Goal: Task Accomplishment & Management: Manage account settings

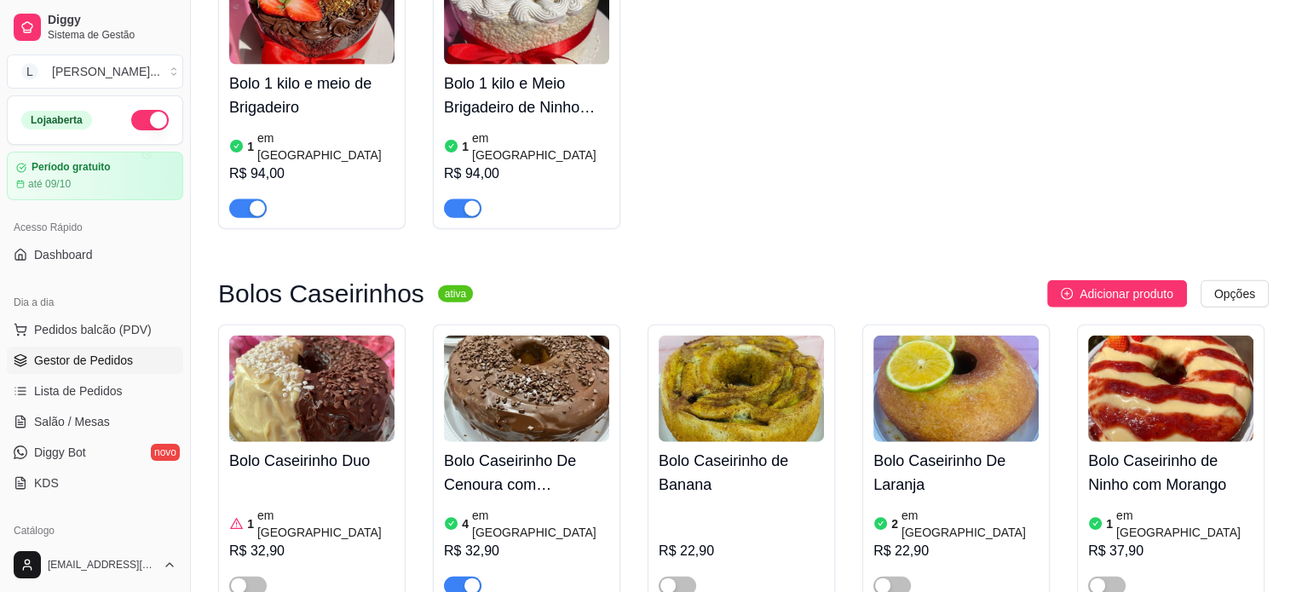
click at [75, 348] on link "Gestor de Pedidos" at bounding box center [95, 360] width 176 height 27
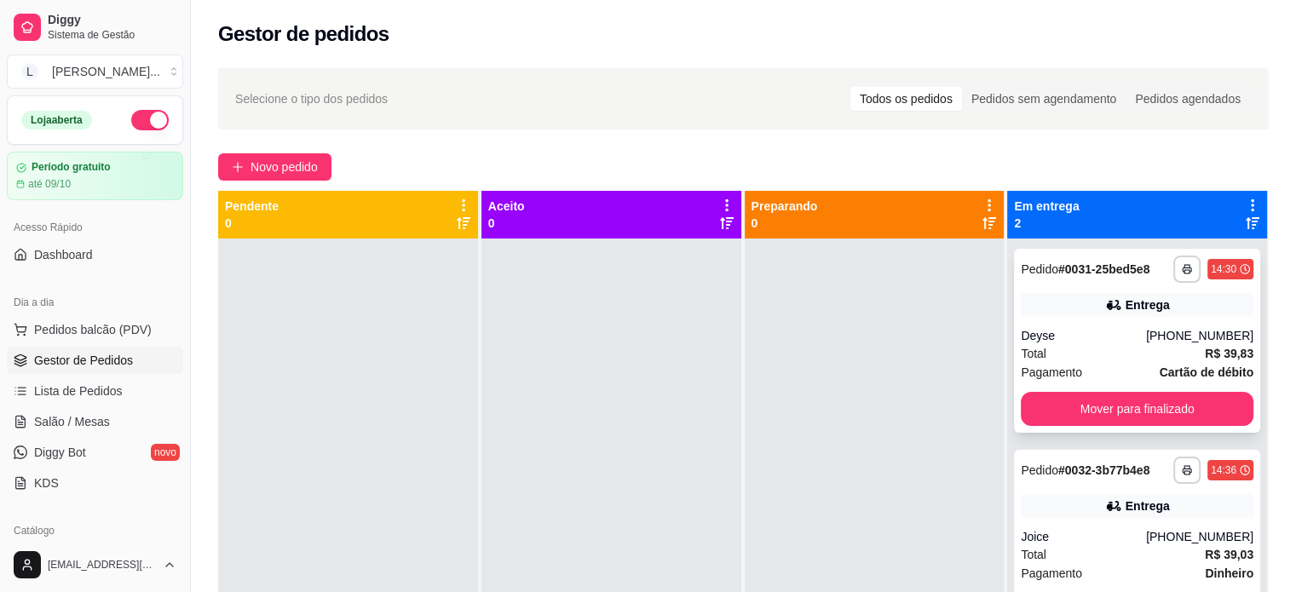
click at [1094, 423] on button "Mover para finalizado" at bounding box center [1137, 409] width 233 height 34
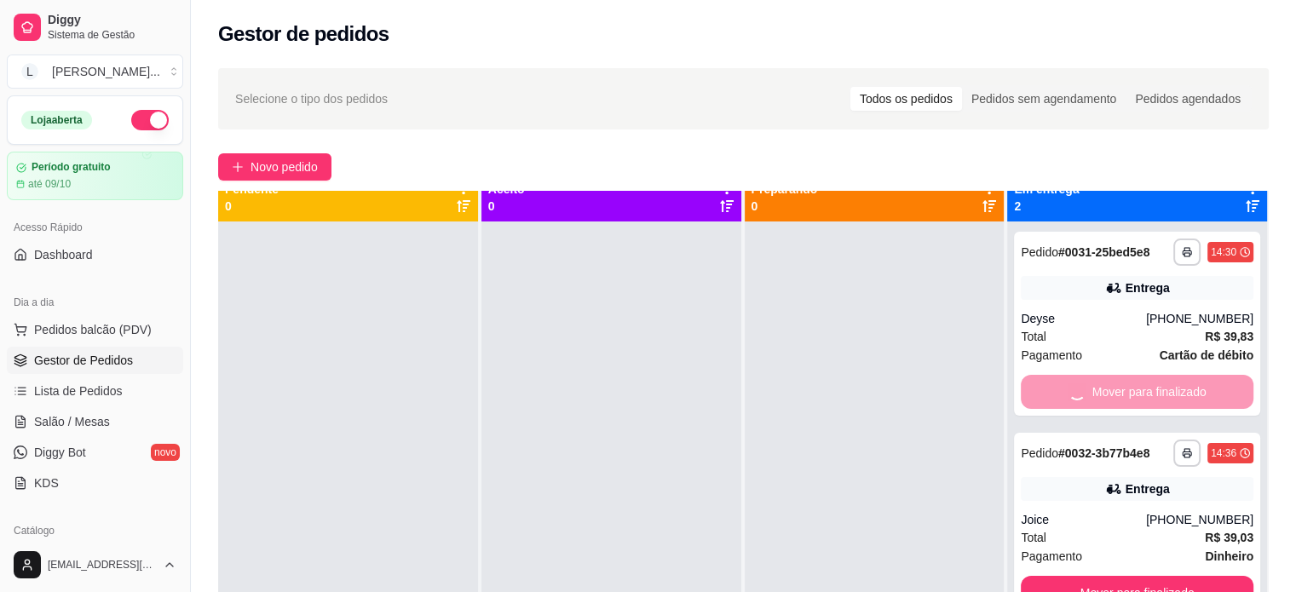
scroll to position [48, 0]
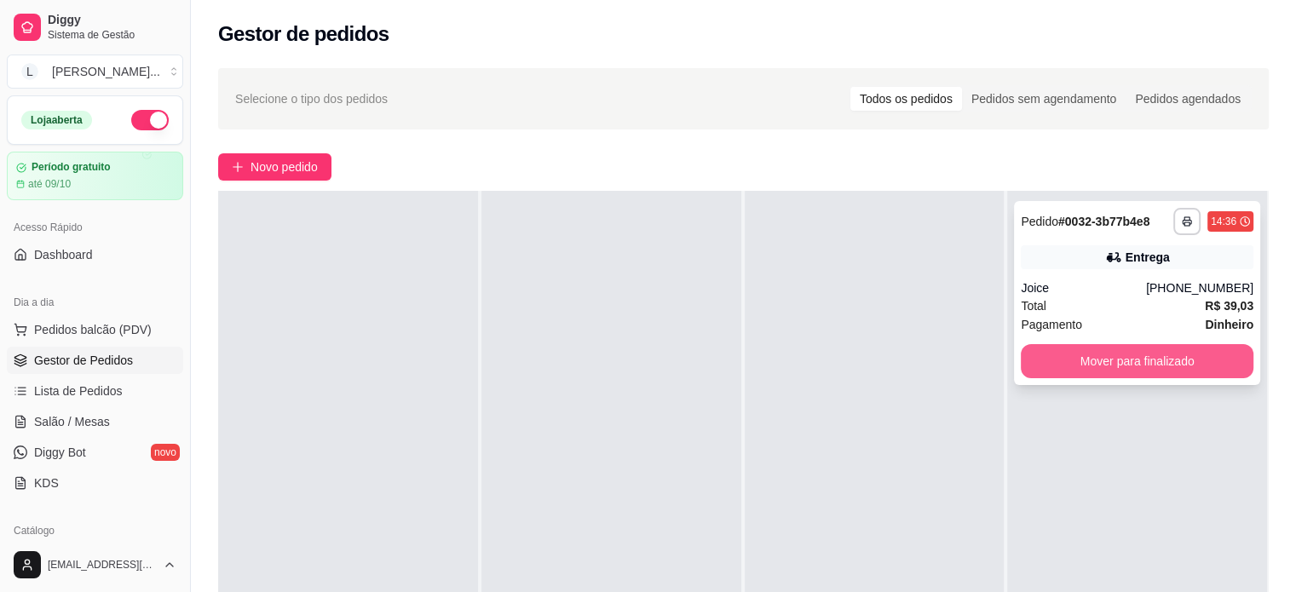
click at [1119, 368] on button "Mover para finalizado" at bounding box center [1137, 361] width 233 height 34
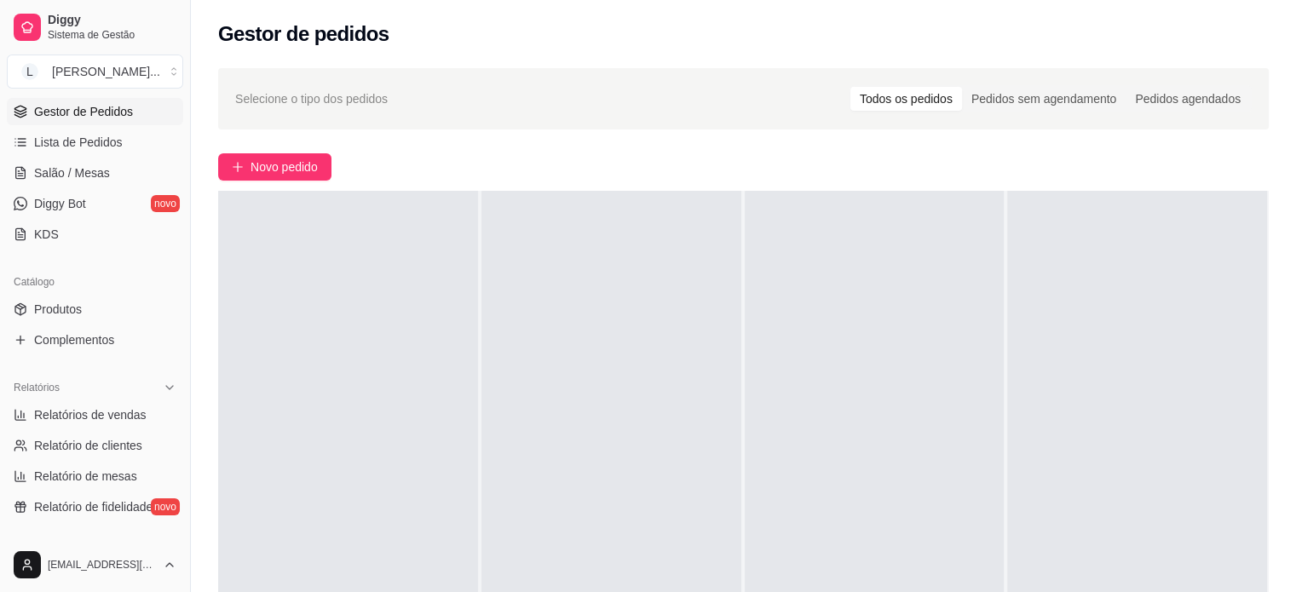
scroll to position [207, 0]
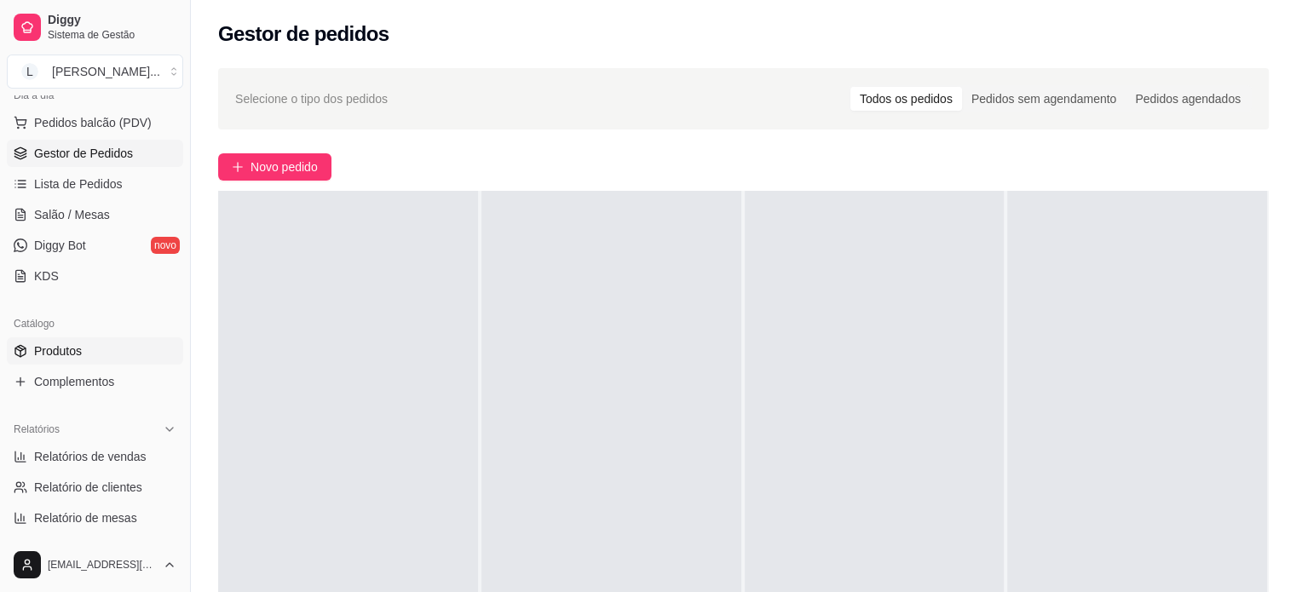
click at [49, 354] on span "Produtos" at bounding box center [58, 350] width 48 height 17
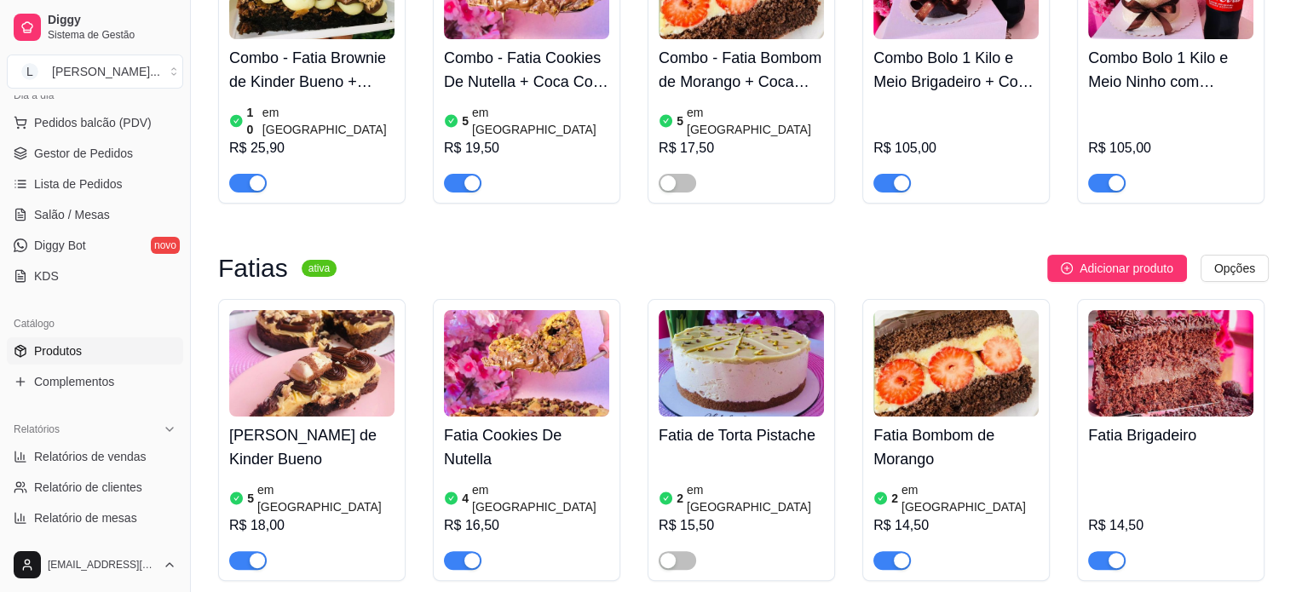
scroll to position [85, 0]
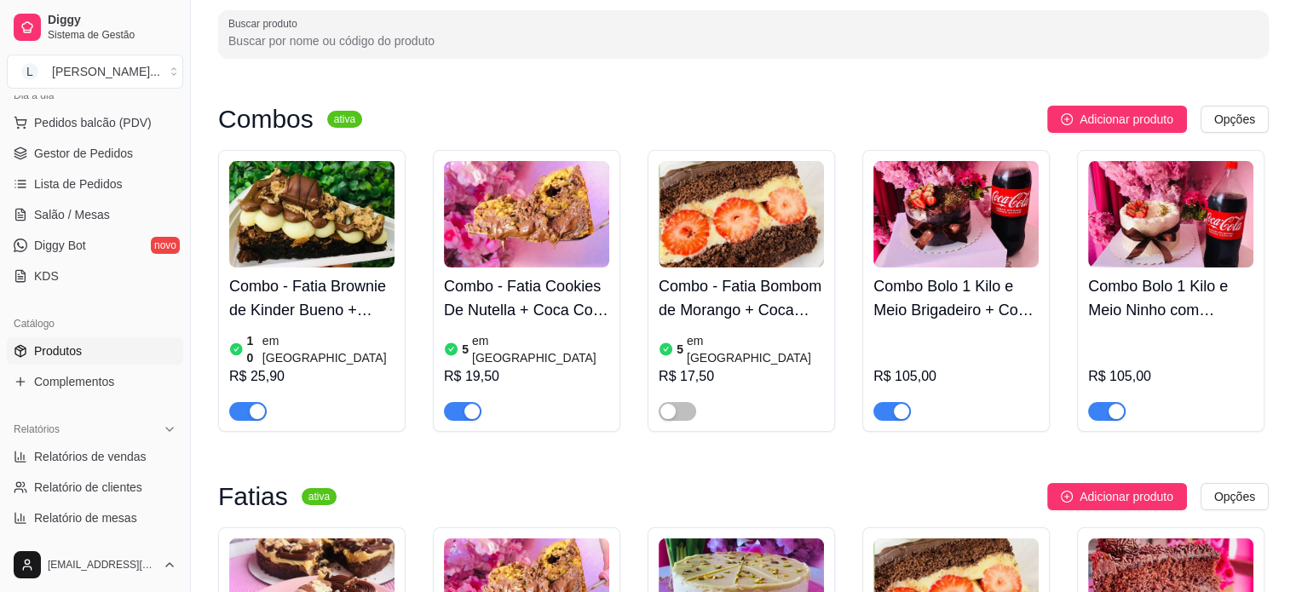
click at [892, 402] on button "button" at bounding box center [891, 411] width 37 height 19
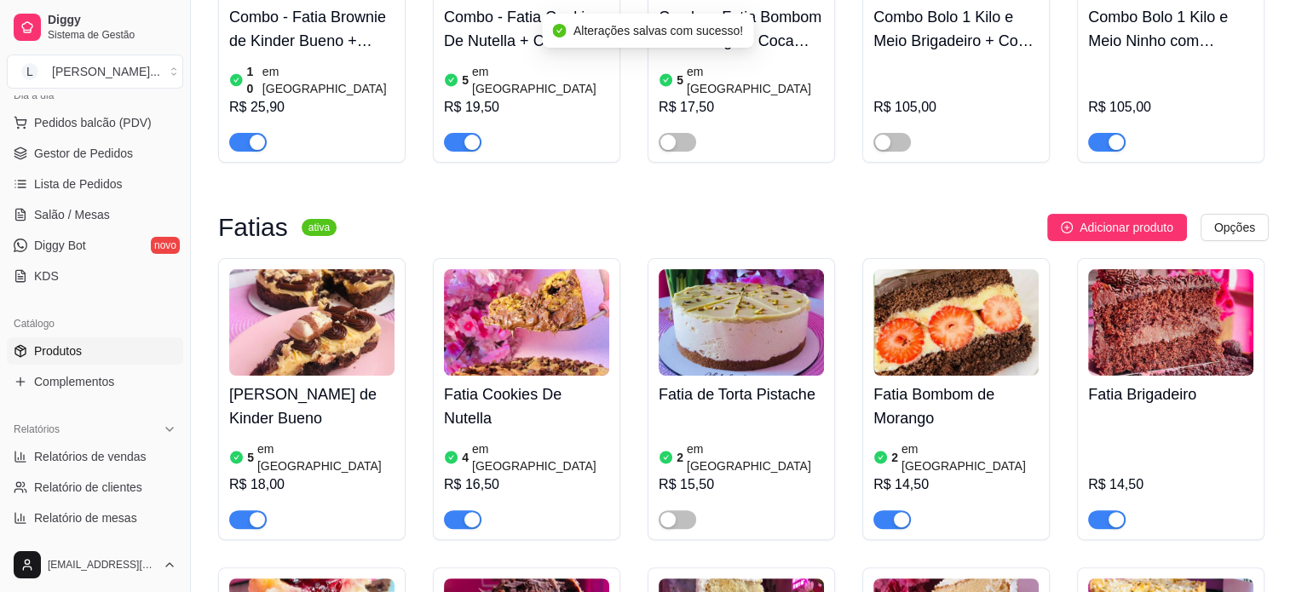
scroll to position [426, 0]
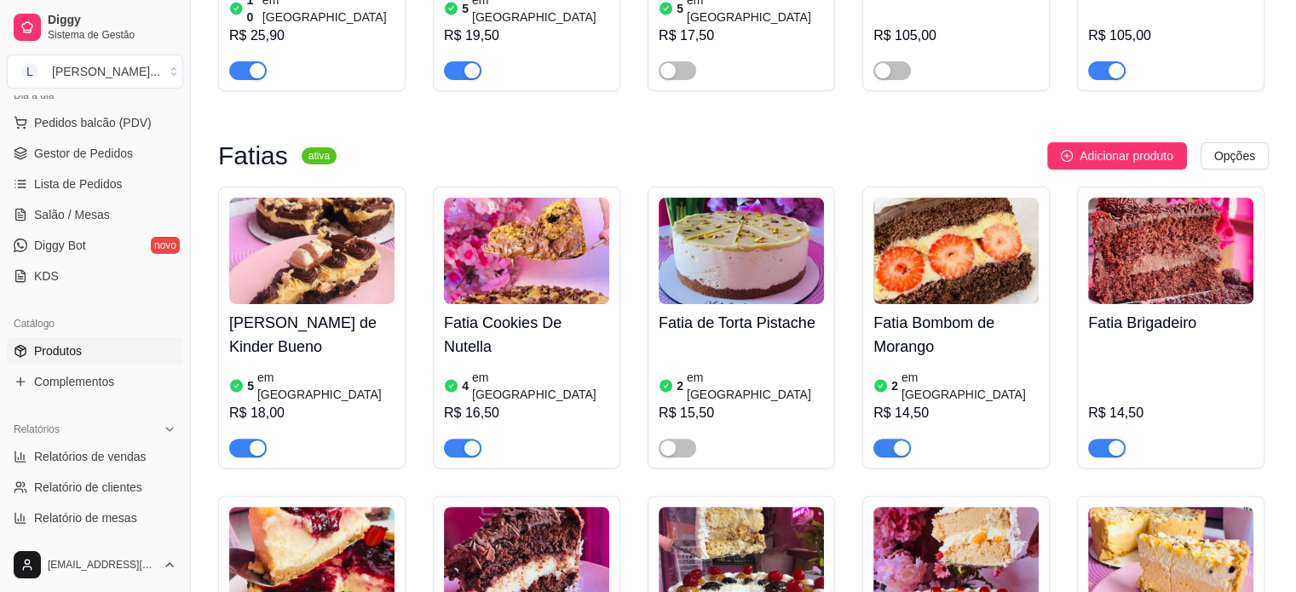
click at [905, 440] on div "button" at bounding box center [901, 447] width 15 height 15
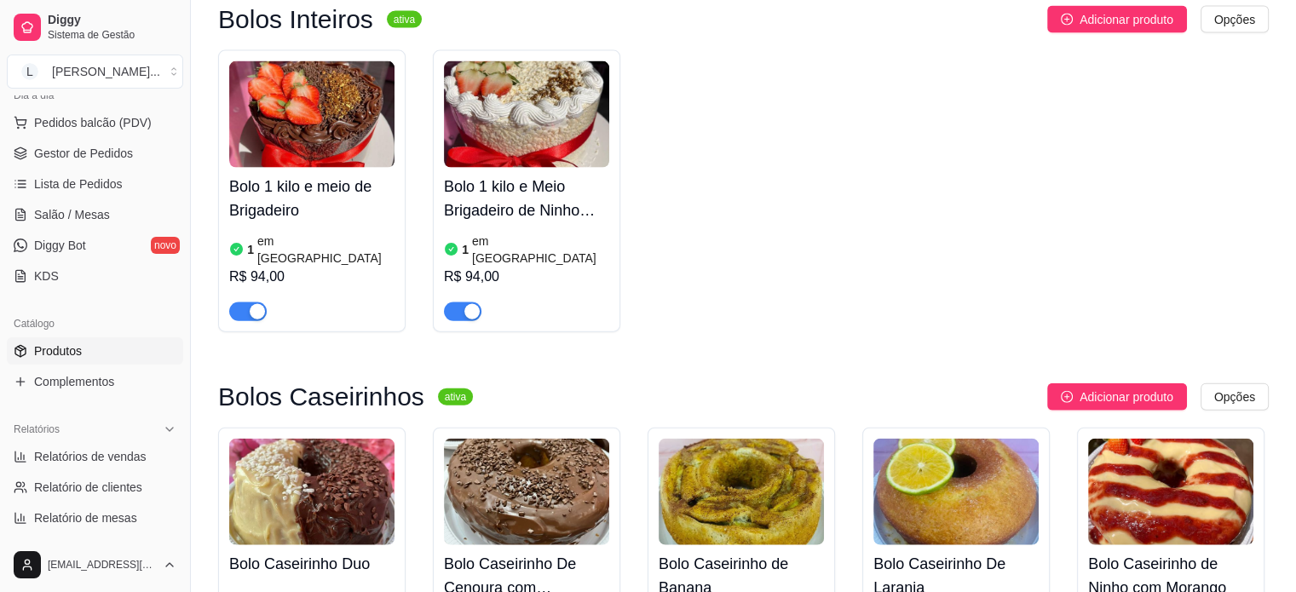
scroll to position [3748, 0]
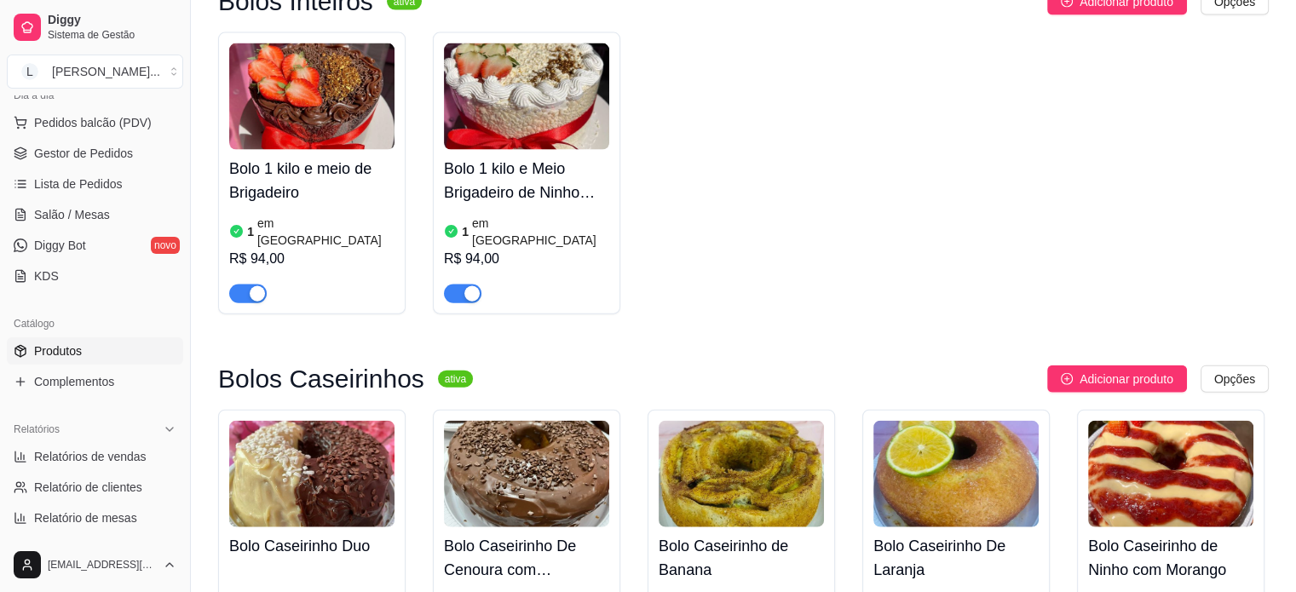
click at [233, 285] on span "button" at bounding box center [247, 294] width 37 height 19
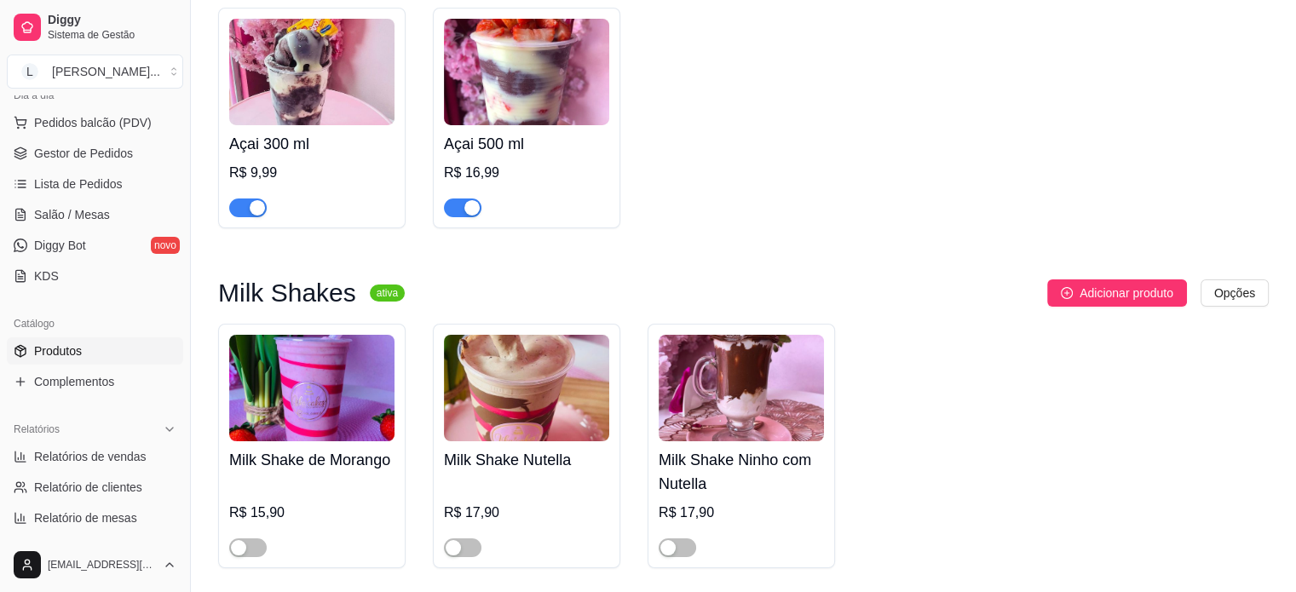
scroll to position [5920, 0]
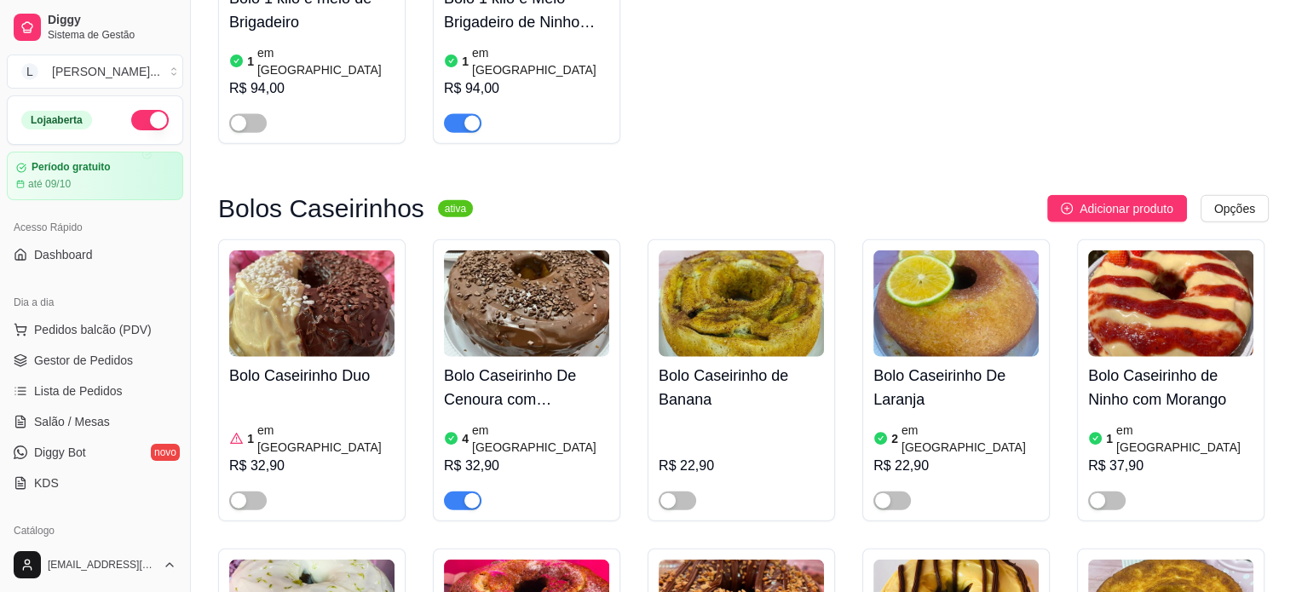
scroll to position [4004, 0]
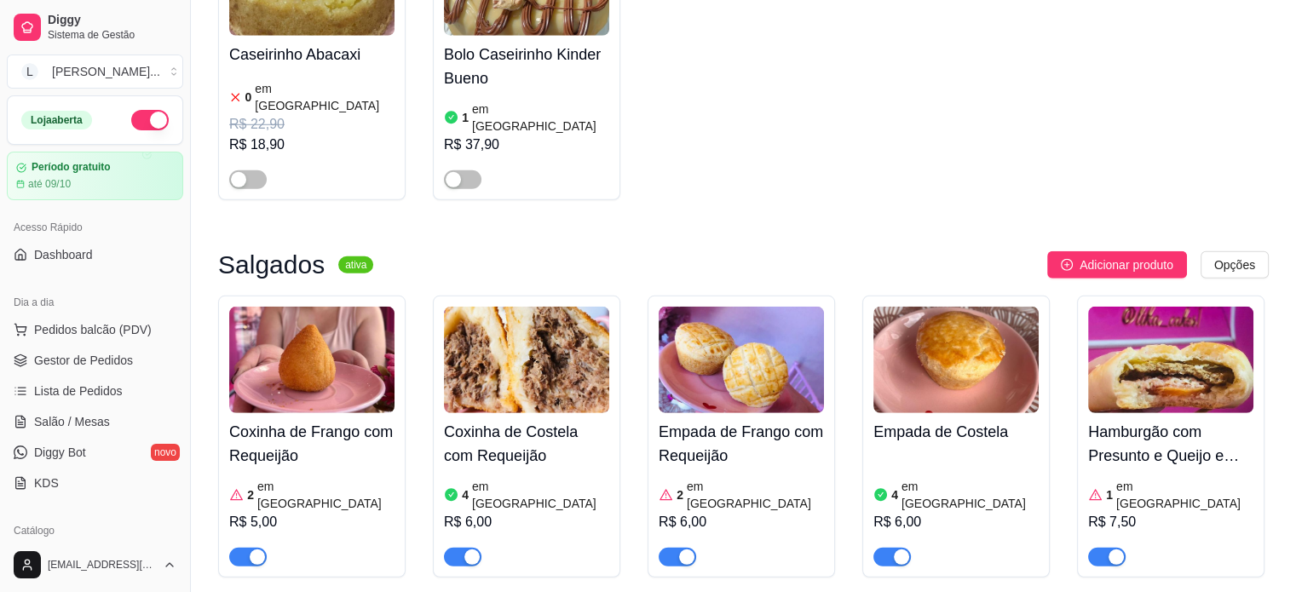
scroll to position [4856, 0]
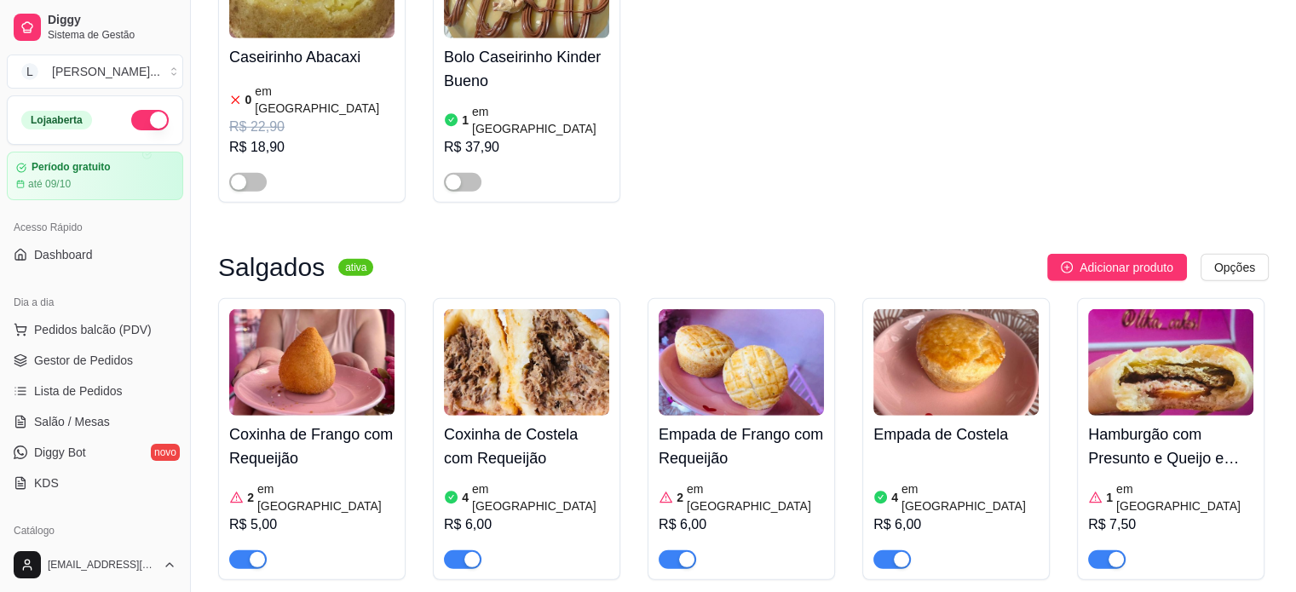
click at [1172, 423] on h4 "Hamburgão com Presunto e Queijo e Tomate" at bounding box center [1170, 447] width 165 height 48
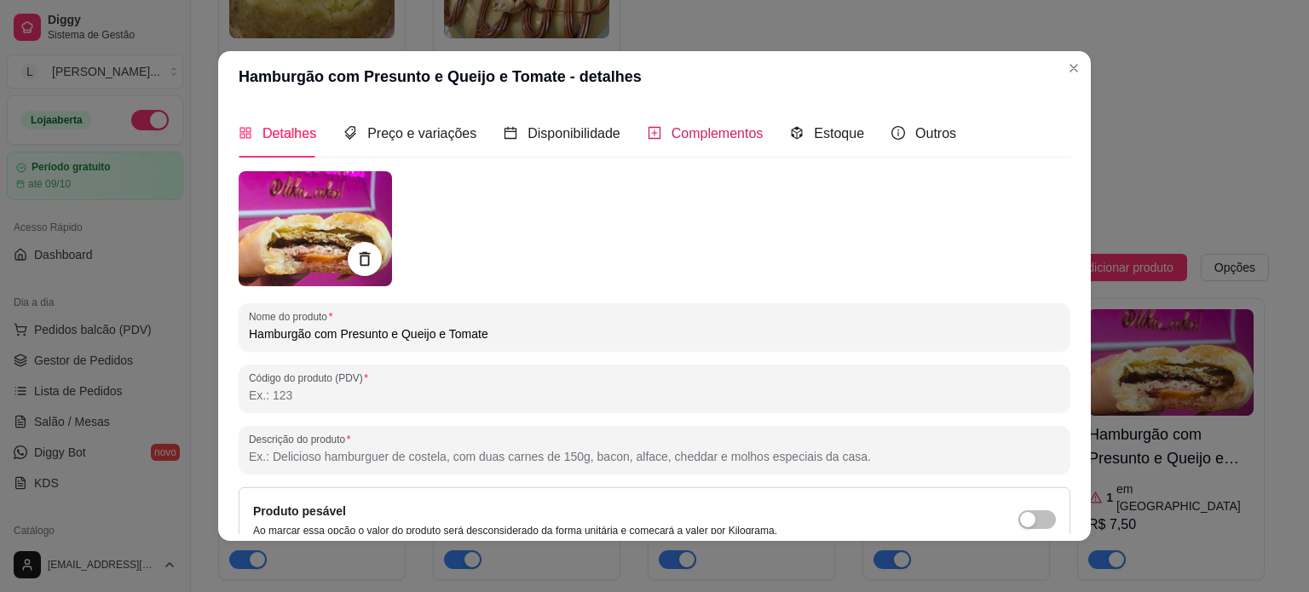
click at [721, 129] on span "Complementos" at bounding box center [717, 133] width 92 height 14
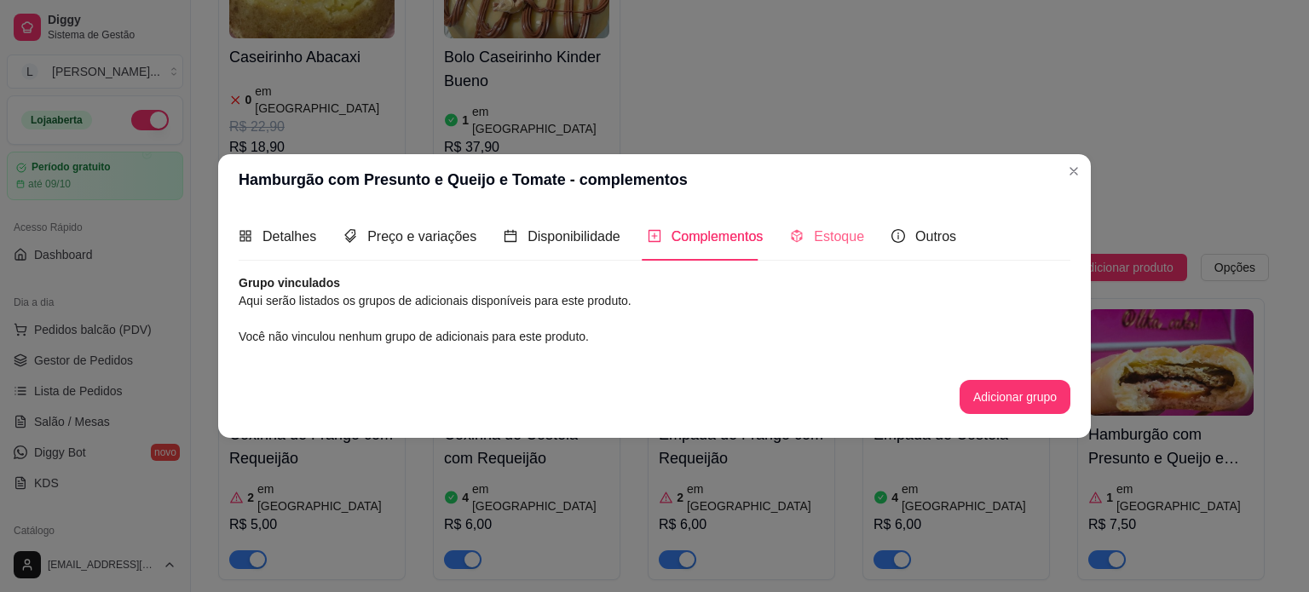
click at [825, 254] on div "Estoque" at bounding box center [827, 236] width 74 height 49
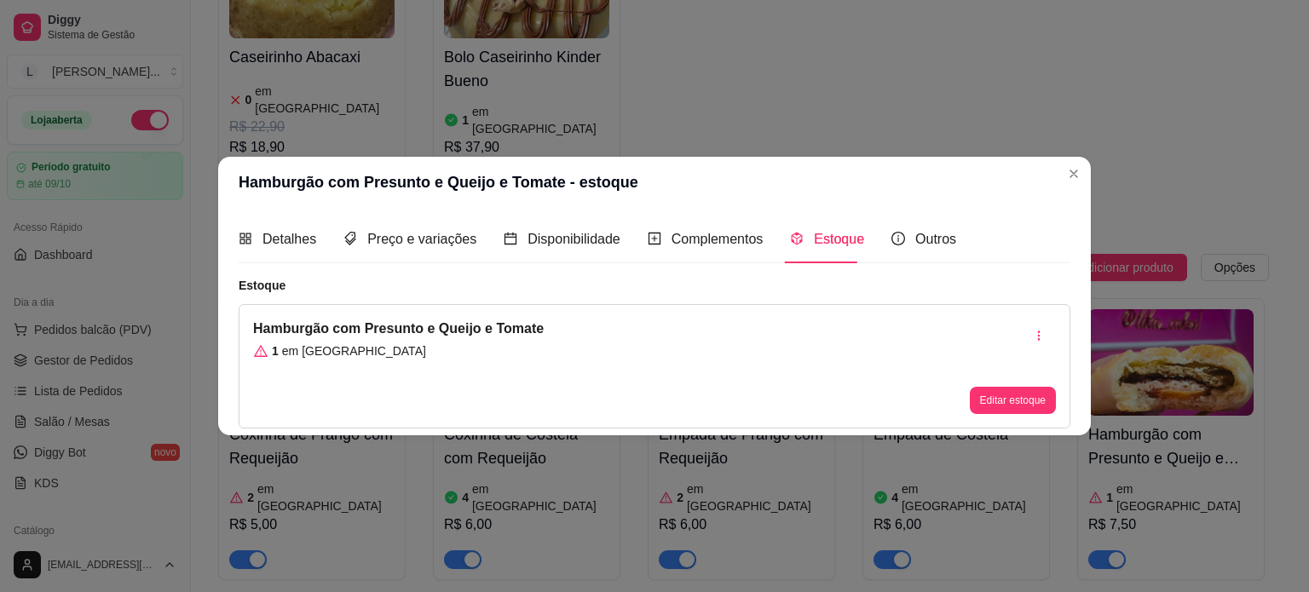
click at [1012, 400] on button "Editar estoque" at bounding box center [1012, 400] width 86 height 27
click at [1017, 400] on button "Editar estoque" at bounding box center [1012, 400] width 86 height 27
click at [1009, 397] on button "Editar estoque" at bounding box center [1012, 400] width 86 height 27
click at [1006, 395] on button "Editar estoque" at bounding box center [1012, 400] width 86 height 27
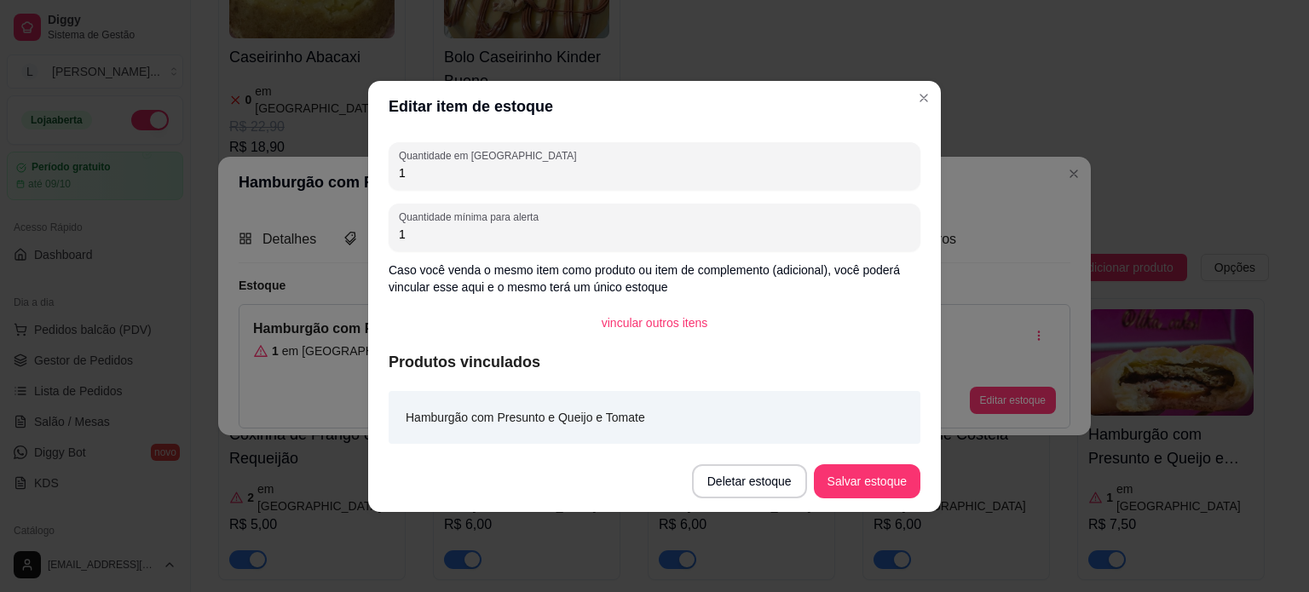
drag, startPoint x: 542, startPoint y: 180, endPoint x: 396, endPoint y: 183, distance: 145.7
click at [396, 183] on div "Quantidade em estoque 1" at bounding box center [654, 166] width 532 height 48
type input "5"
click at [883, 509] on footer "Deletar estoque Salvar estoque" at bounding box center [654, 481] width 572 height 61
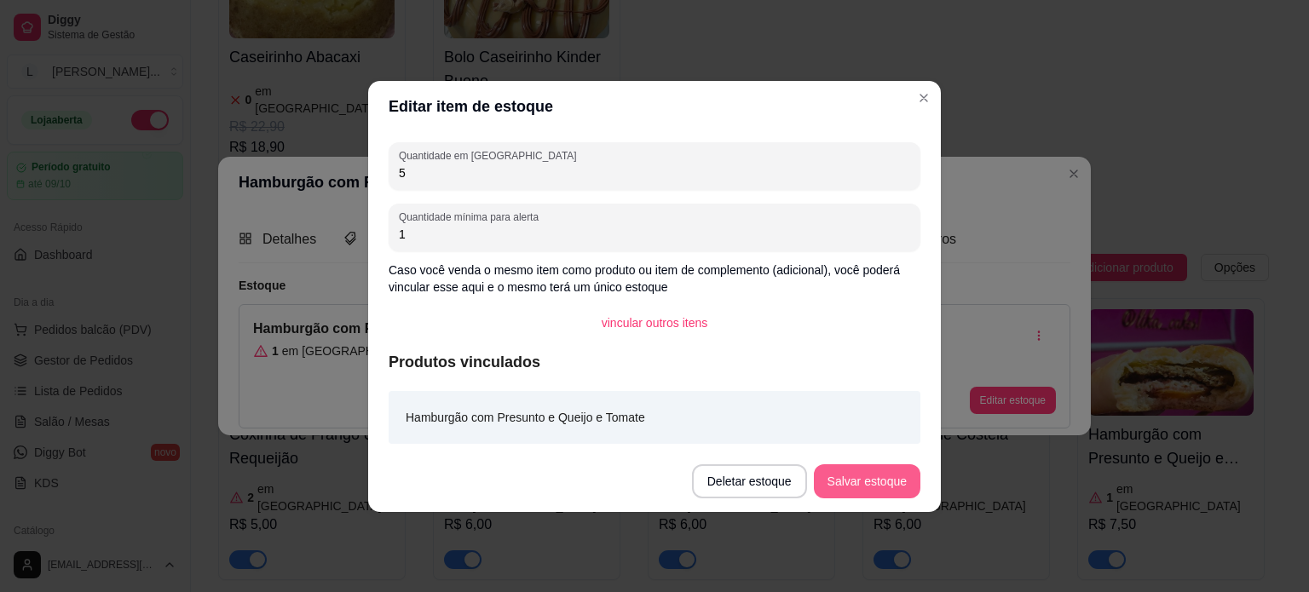
click at [878, 486] on button "Salvar estoque" at bounding box center [867, 481] width 106 height 34
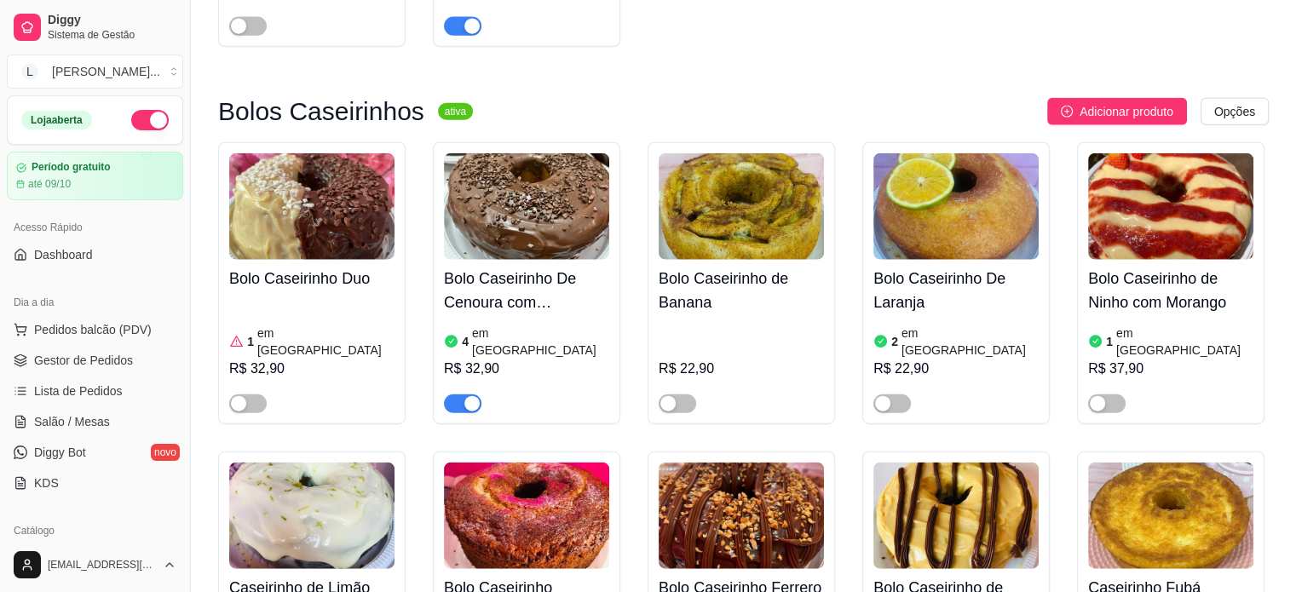
scroll to position [4004, 0]
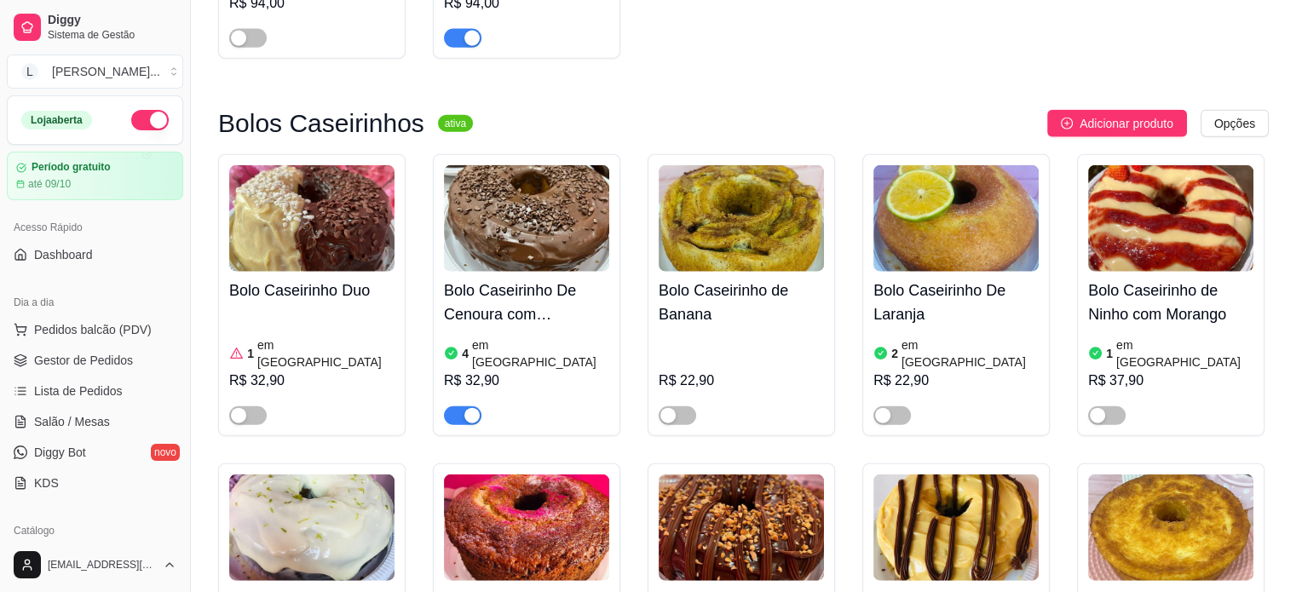
click at [492, 279] on h4 "Bolo Caseirinho De Cenoura com Brigadeiro" at bounding box center [526, 303] width 165 height 48
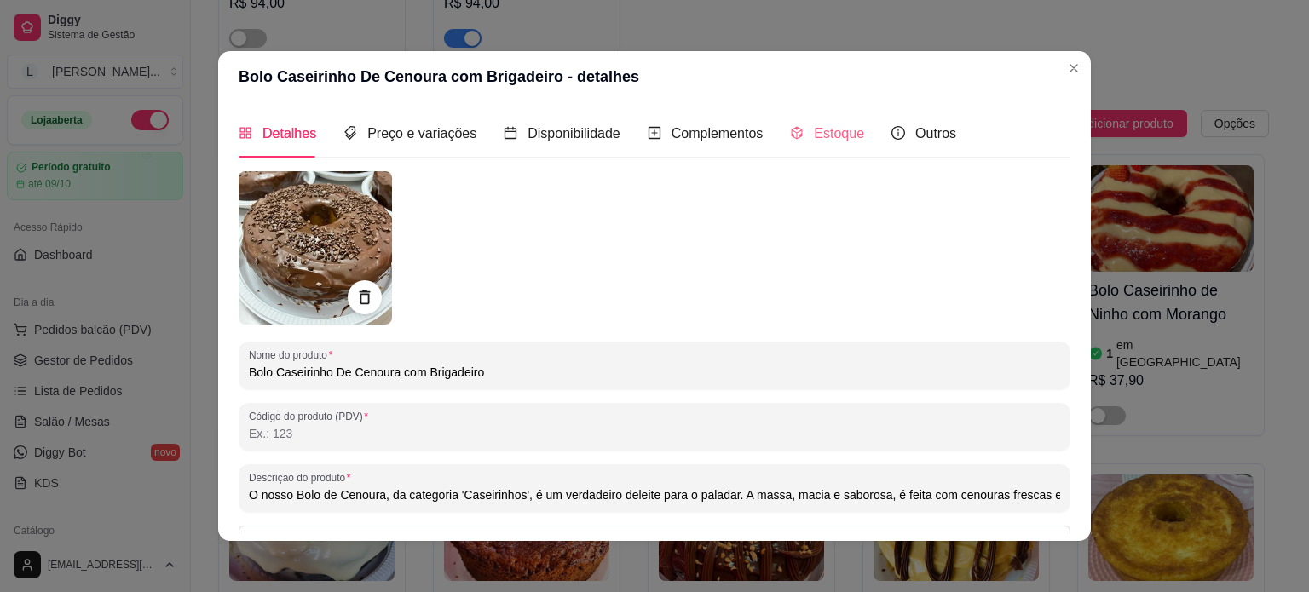
click at [813, 118] on div "Estoque" at bounding box center [827, 133] width 74 height 49
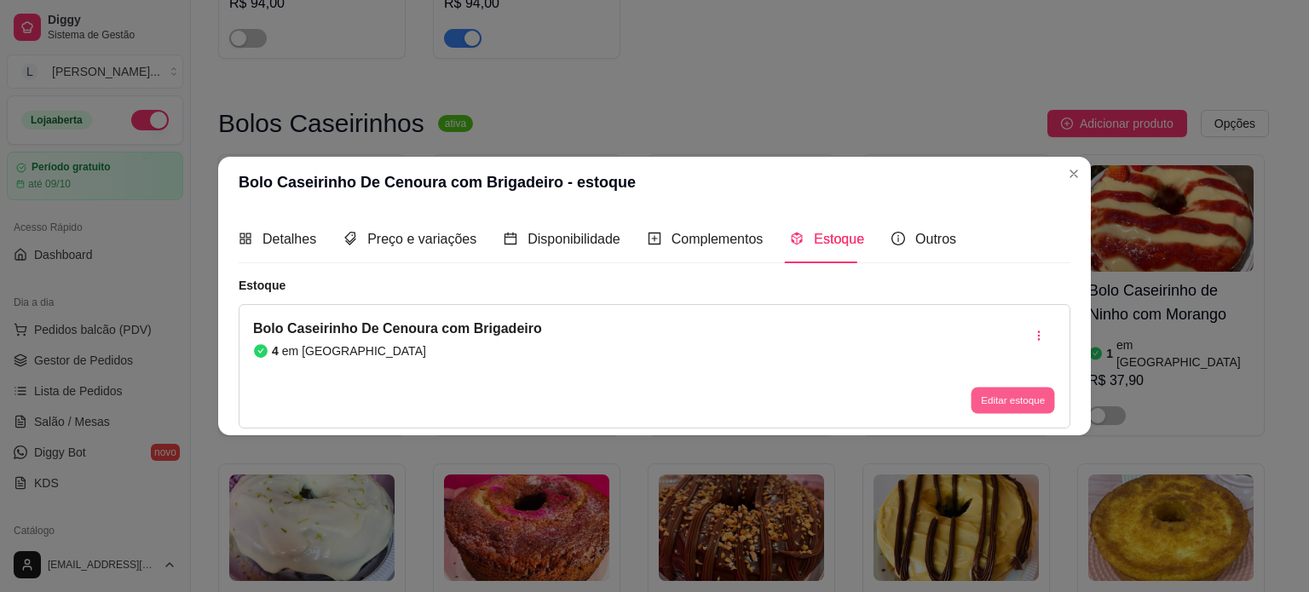
click at [1032, 404] on button "Editar estoque" at bounding box center [1011, 401] width 83 height 26
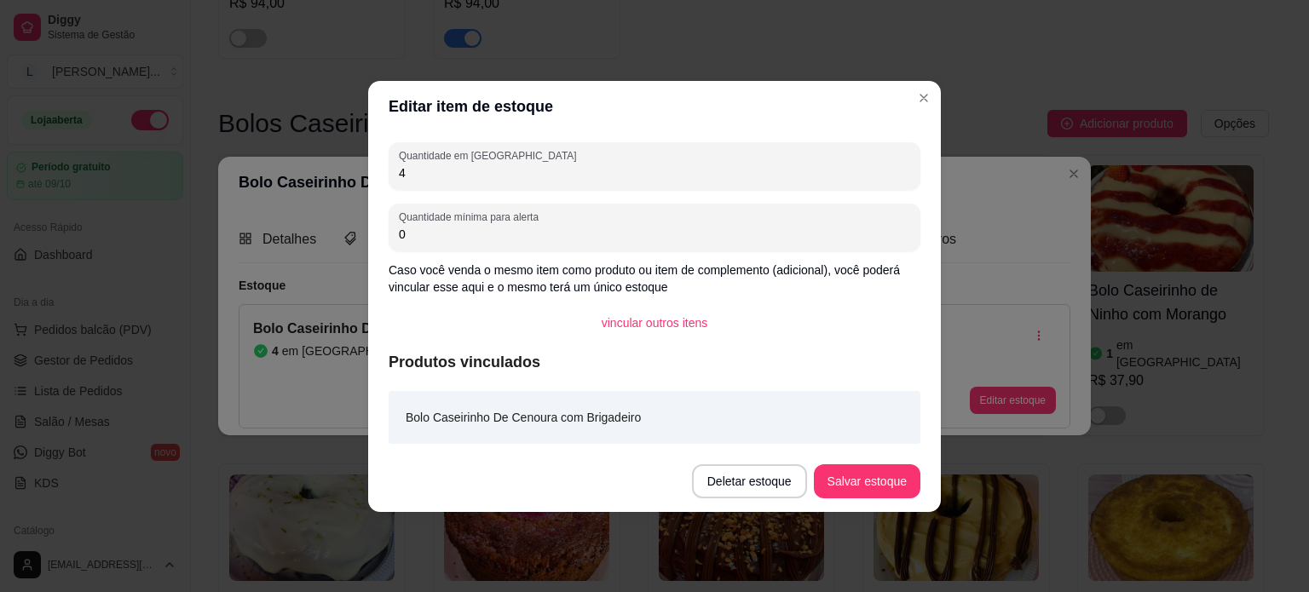
drag, startPoint x: 474, startPoint y: 182, endPoint x: 387, endPoint y: 190, distance: 87.2
click at [387, 190] on div "Quantidade em estoque 4 Quantidade mínima para alerta 0 Caso você venda o mesmo…" at bounding box center [654, 291] width 572 height 319
click at [398, 166] on div "Quantidade em estoque 4" at bounding box center [654, 166] width 532 height 48
type input "2"
click at [838, 470] on button "Salvar estoque" at bounding box center [866, 480] width 104 height 33
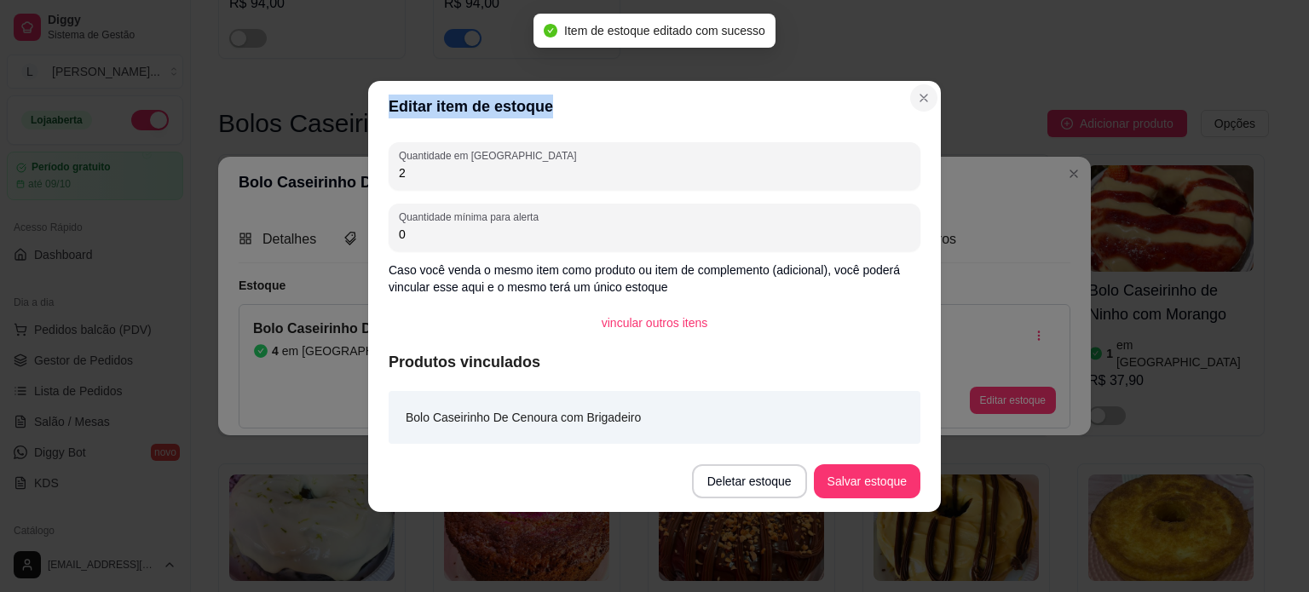
click at [910, 92] on section "Editar item de estoque Quantidade em estoque 2 Quantidade mínima para alerta 0 …" at bounding box center [654, 296] width 572 height 431
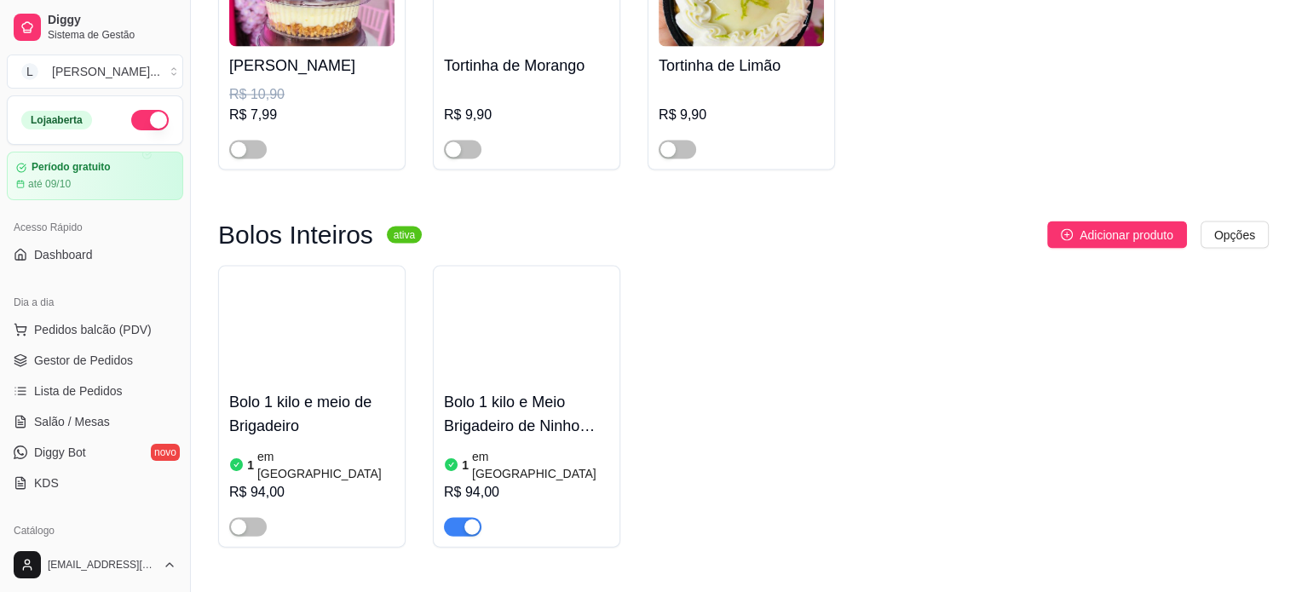
scroll to position [3408, 0]
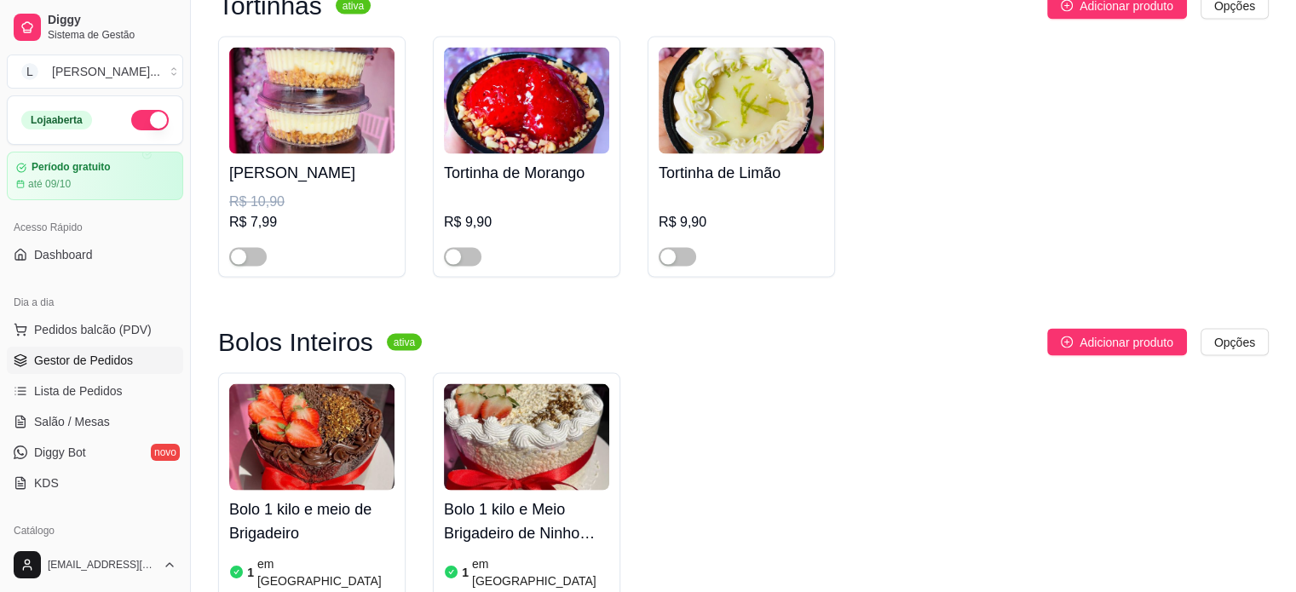
click at [71, 353] on span "Gestor de Pedidos" at bounding box center [83, 360] width 99 height 17
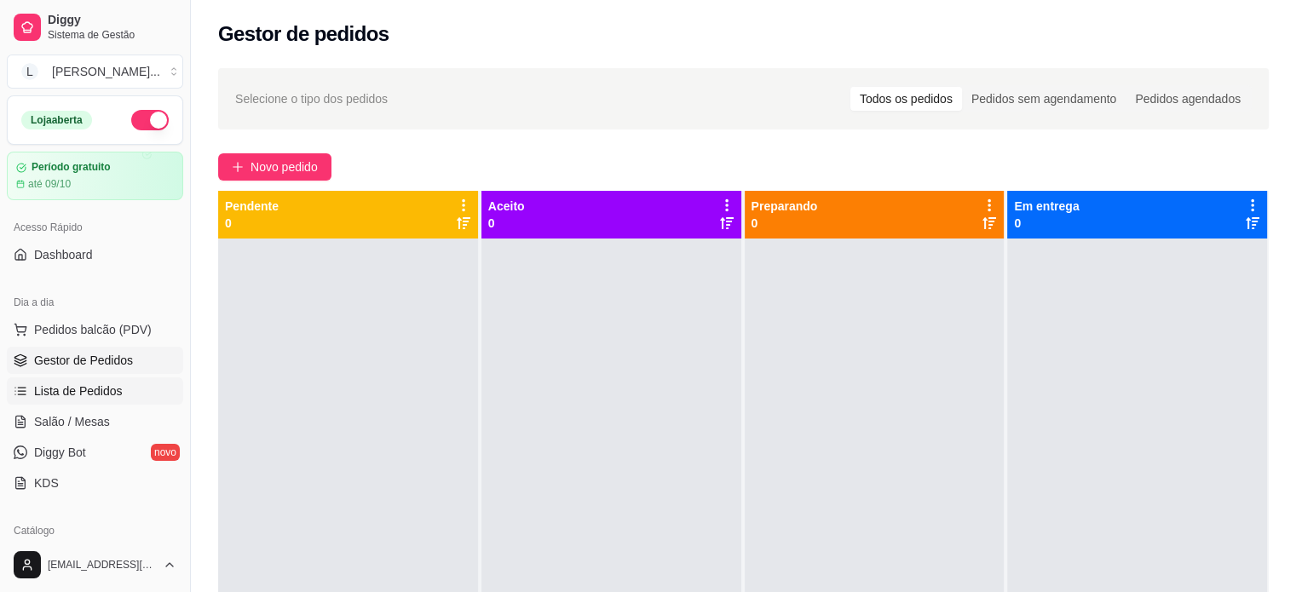
click at [37, 394] on span "Lista de Pedidos" at bounding box center [78, 391] width 89 height 17
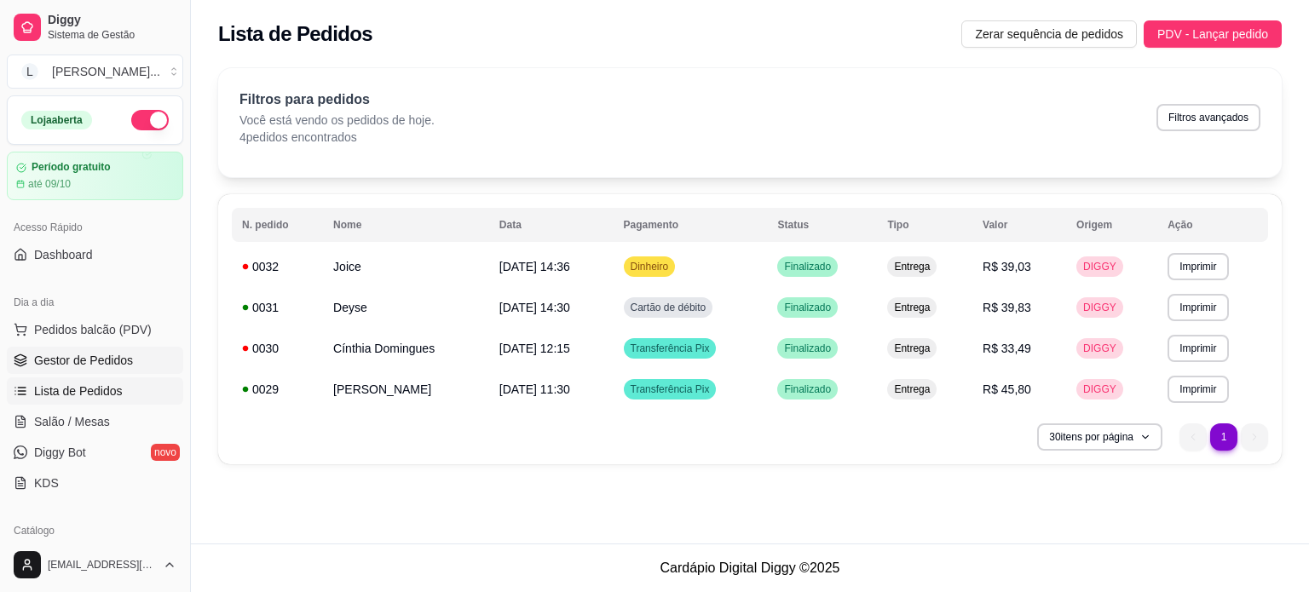
click at [80, 365] on span "Gestor de Pedidos" at bounding box center [83, 360] width 99 height 17
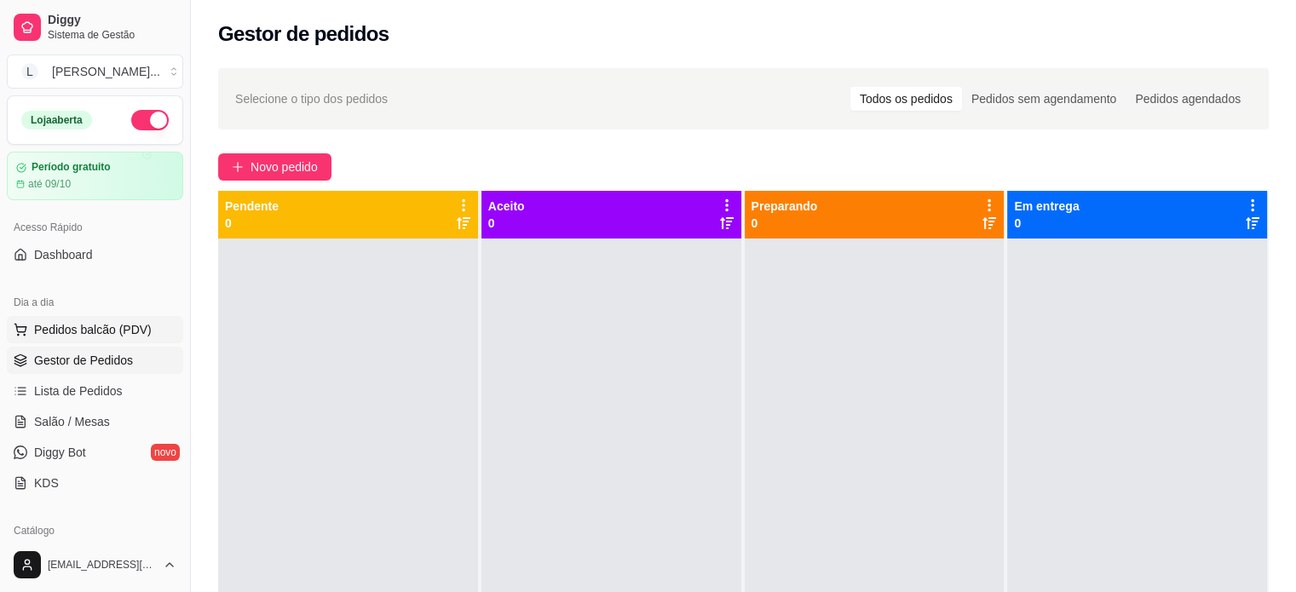
click at [144, 330] on span "Pedidos balcão (PDV)" at bounding box center [93, 329] width 118 height 17
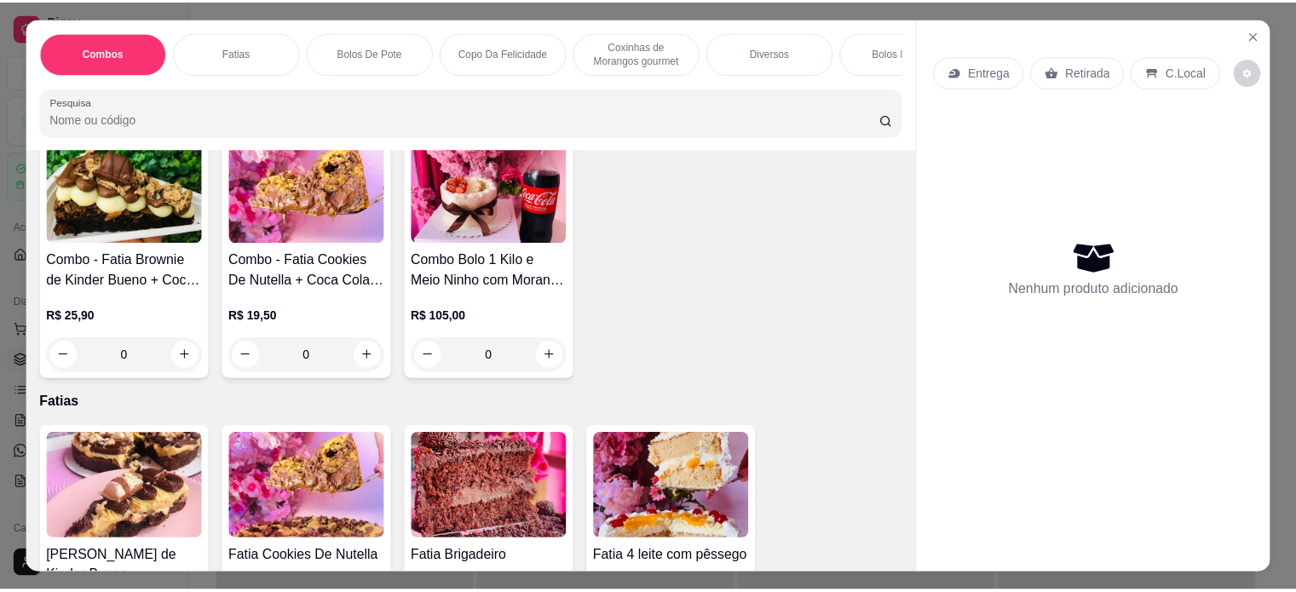
scroll to position [170, 0]
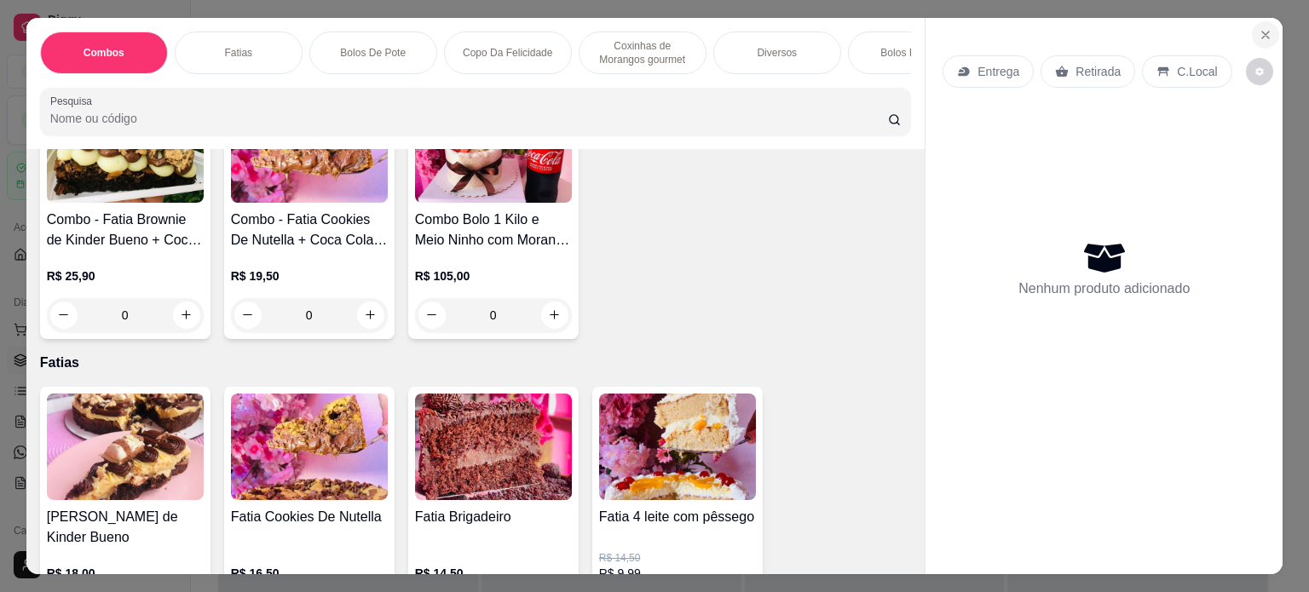
click at [1264, 21] on button "Close" at bounding box center [1264, 34] width 27 height 27
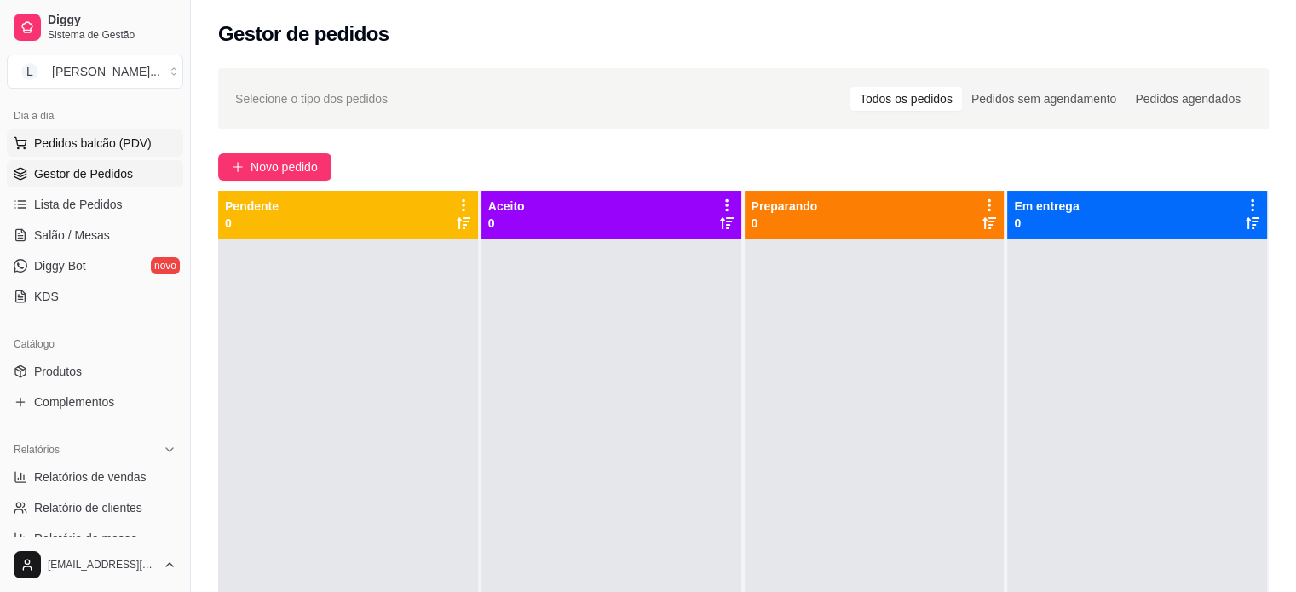
scroll to position [256, 0]
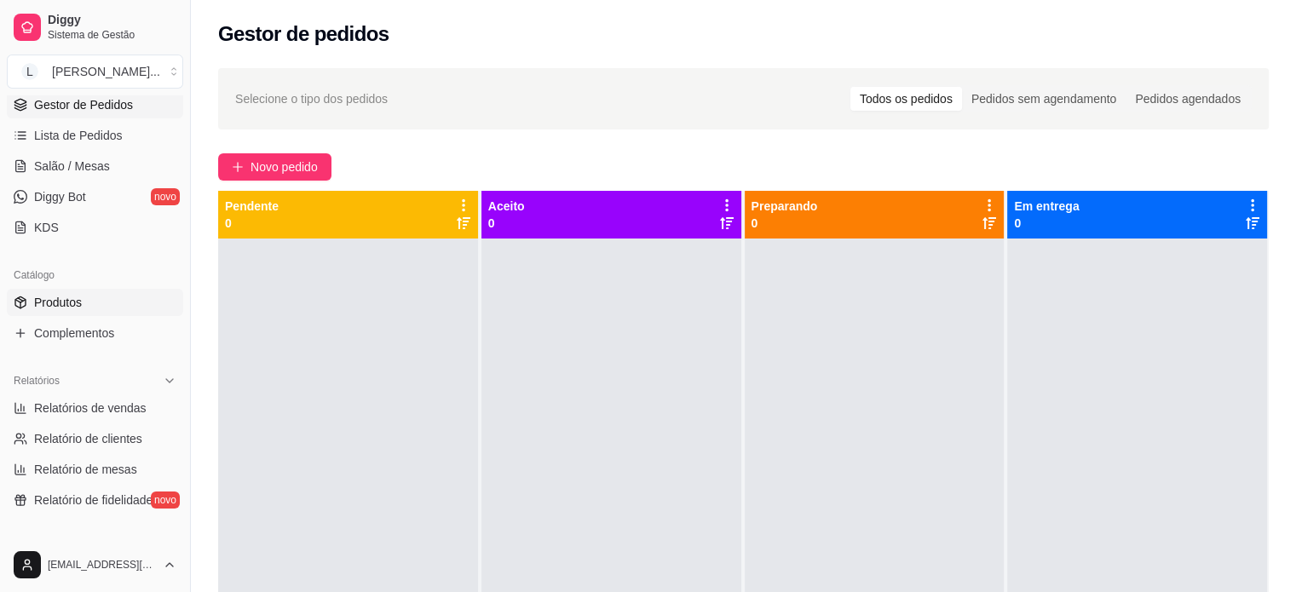
click at [64, 302] on span "Produtos" at bounding box center [58, 302] width 48 height 17
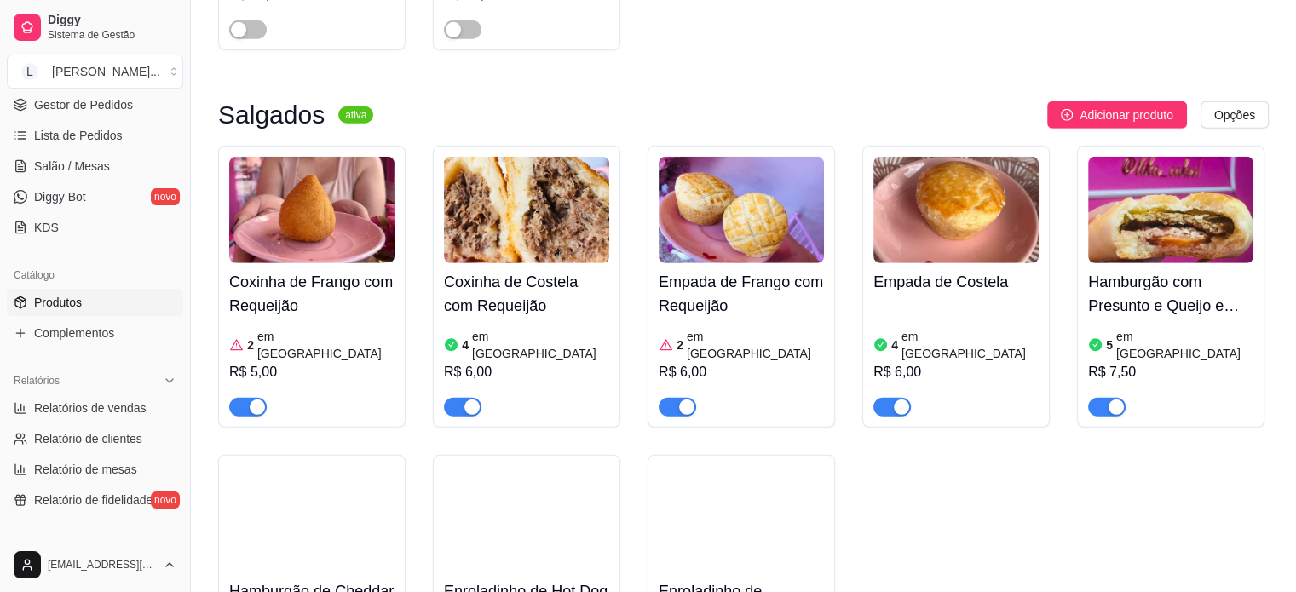
scroll to position [5111, 0]
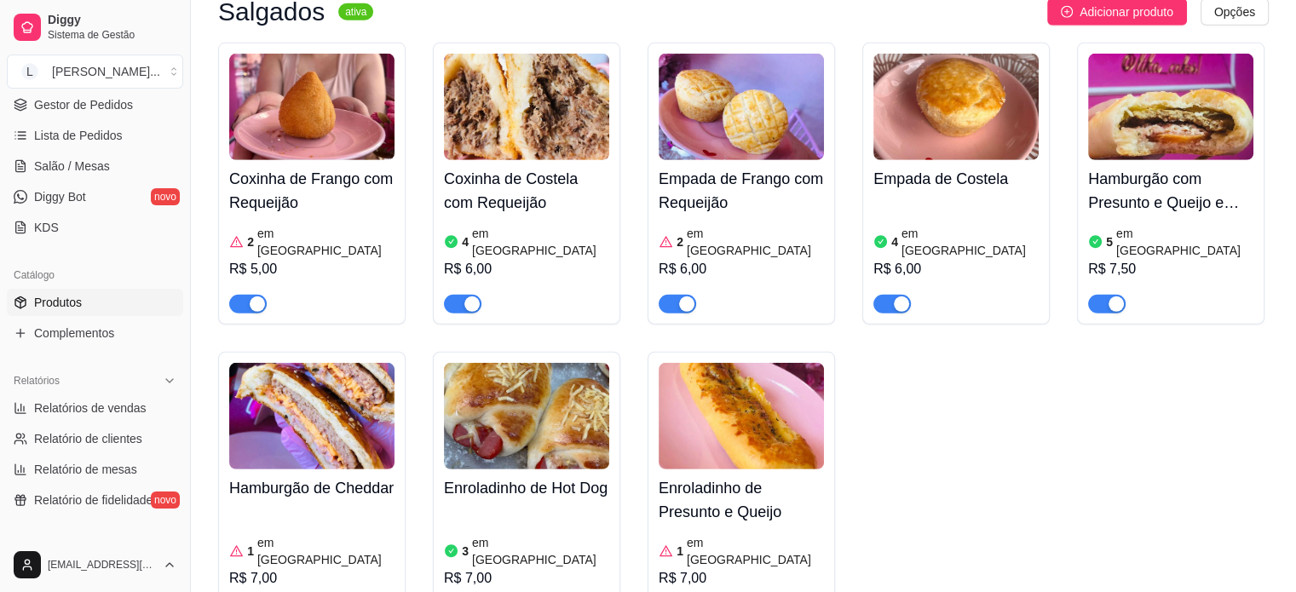
drag, startPoint x: 245, startPoint y: 366, endPoint x: 275, endPoint y: 302, distance: 71.3
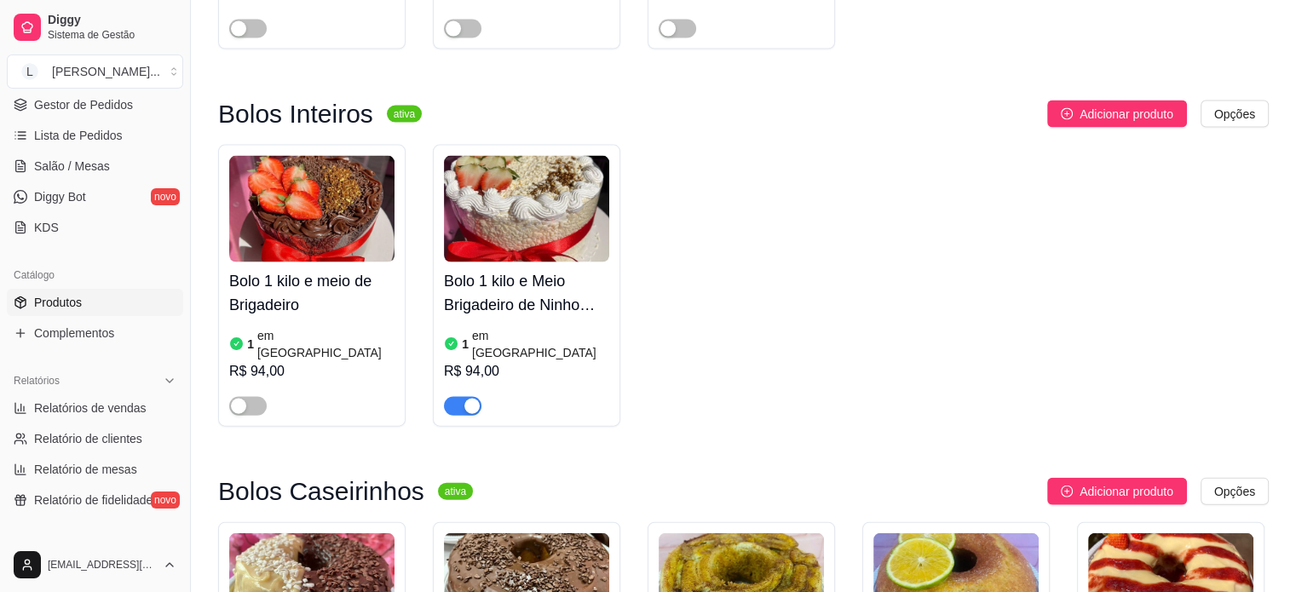
scroll to position [3408, 0]
